Goal: Task Accomplishment & Management: Use online tool/utility

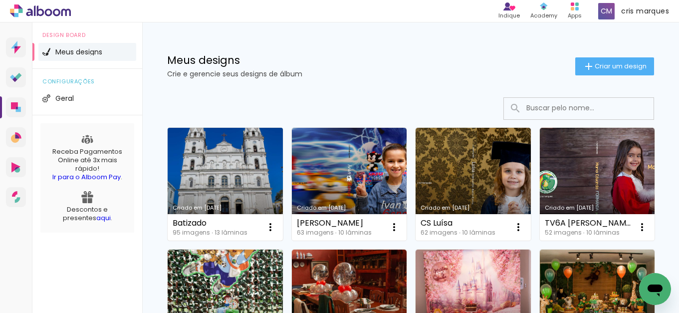
click at [215, 167] on link "Criado em [DATE]" at bounding box center [225, 184] width 115 height 113
